Goal: Transaction & Acquisition: Purchase product/service

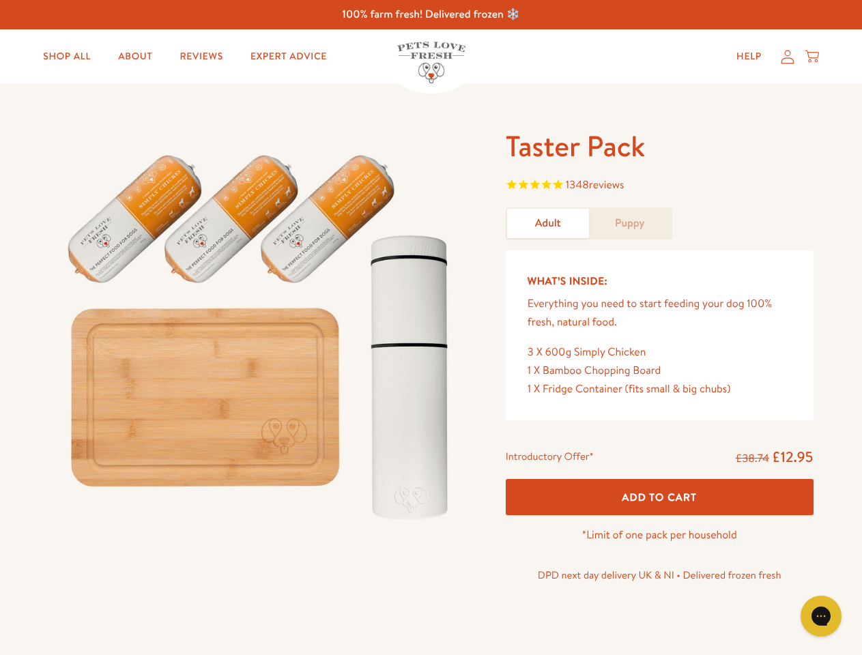
click at [431, 328] on img at bounding box center [261, 331] width 424 height 407
click at [659, 186] on span "1348 reviews" at bounding box center [660, 186] width 308 height 20
click at [659, 497] on span "Add To Cart" at bounding box center [659, 497] width 75 height 14
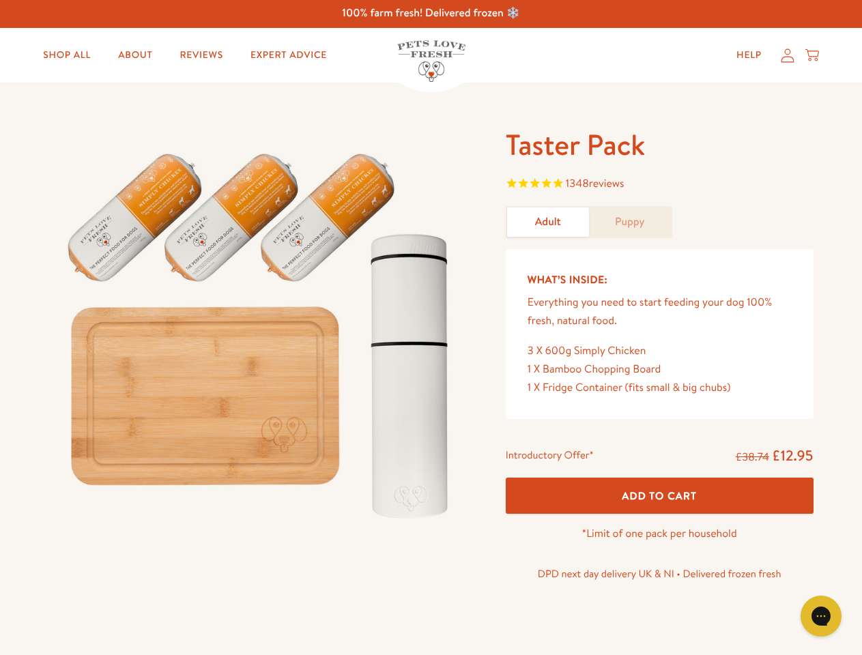
click at [821, 616] on icon "Gorgias live chat" at bounding box center [820, 616] width 13 height 13
